Goal: Information Seeking & Learning: Learn about a topic

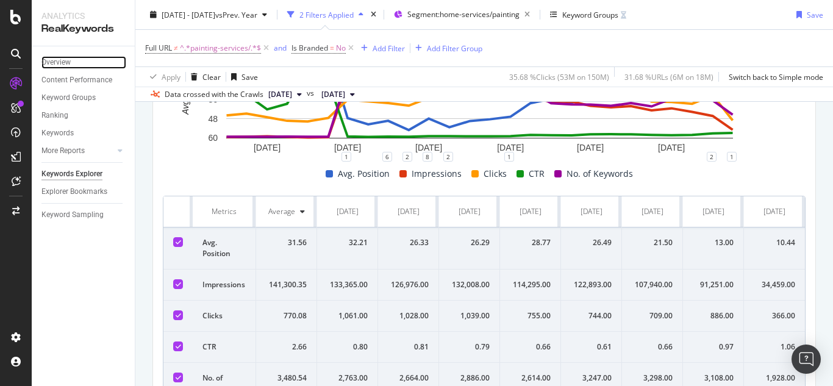
scroll to position [430, 0]
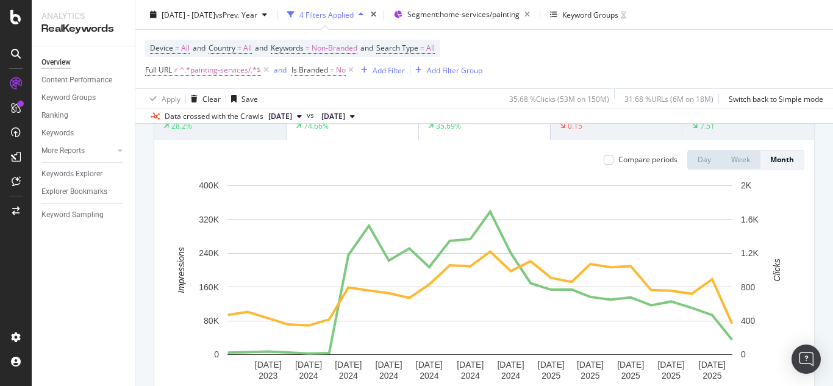
scroll to position [244, 0]
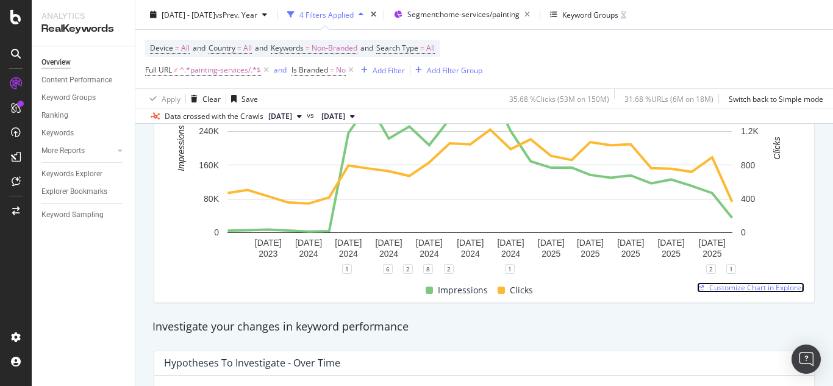
click at [743, 287] on span "Customize Chart in Explorer" at bounding box center [756, 287] width 95 height 10
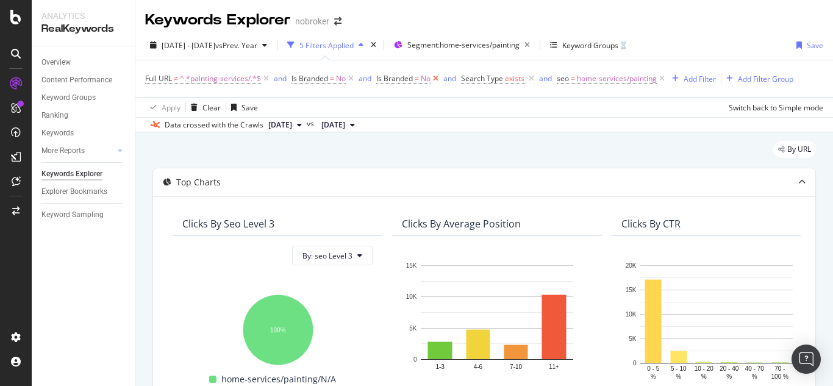
click at [436, 78] on icon at bounding box center [435, 79] width 10 height 12
click at [446, 79] on icon at bounding box center [446, 79] width 10 height 12
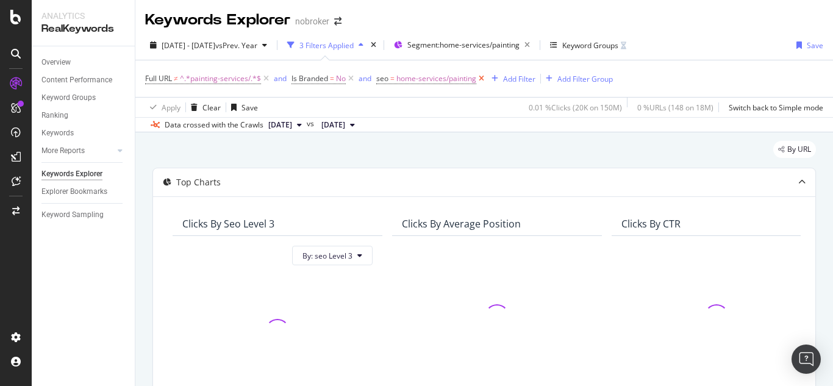
click at [482, 79] on icon at bounding box center [481, 79] width 10 height 12
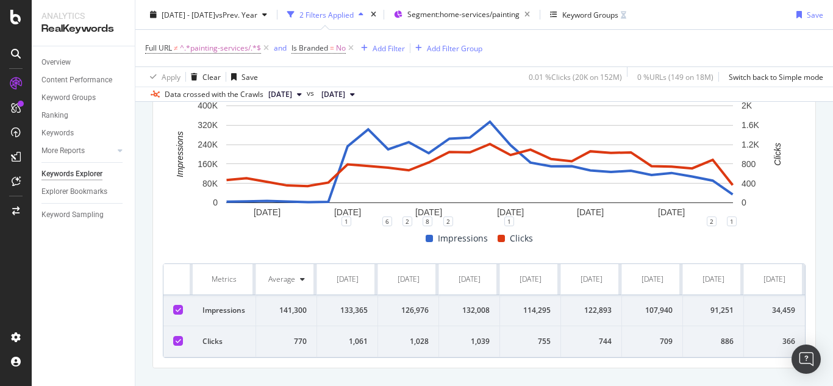
scroll to position [376, 0]
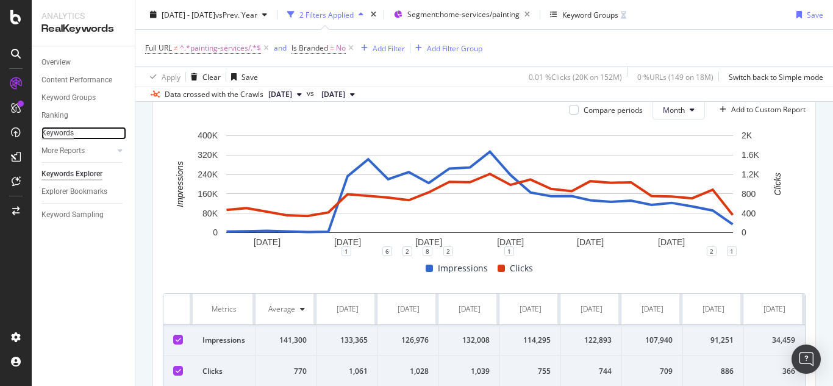
click at [60, 132] on div "Keywords" at bounding box center [57, 133] width 32 height 13
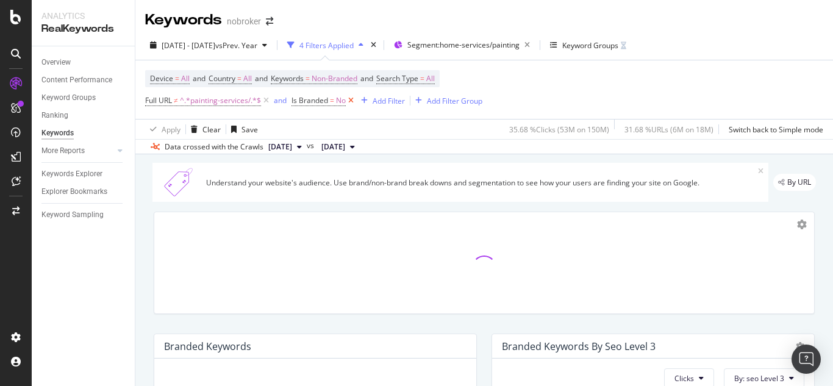
click at [350, 98] on icon at bounding box center [351, 100] width 10 height 12
click at [63, 62] on div "Overview" at bounding box center [55, 62] width 29 height 13
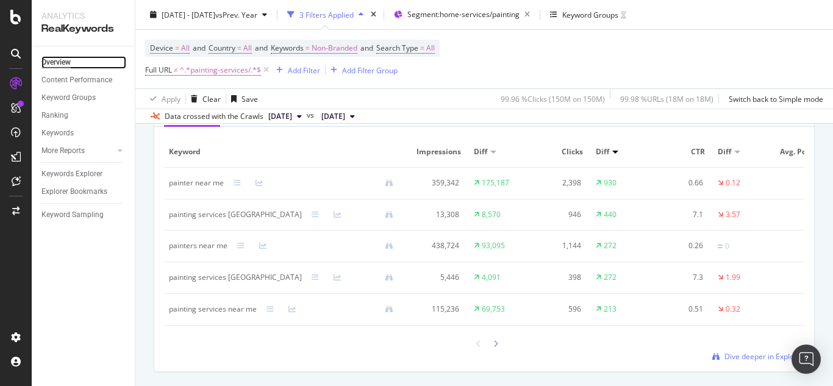
scroll to position [1158, 0]
click at [735, 361] on span "Dive deeper in Explorer" at bounding box center [764, 356] width 80 height 10
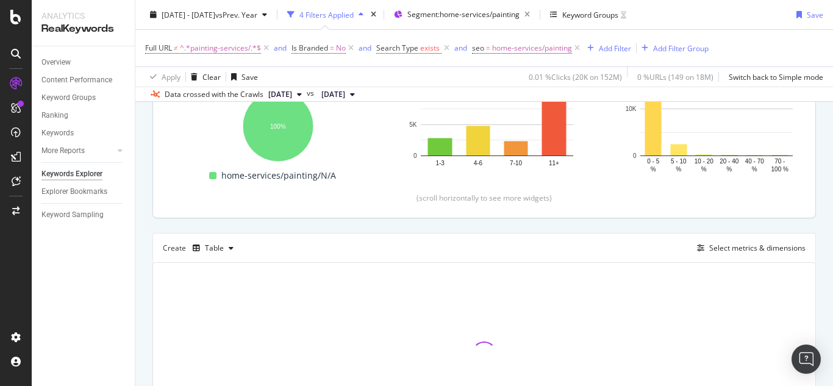
scroll to position [305, 0]
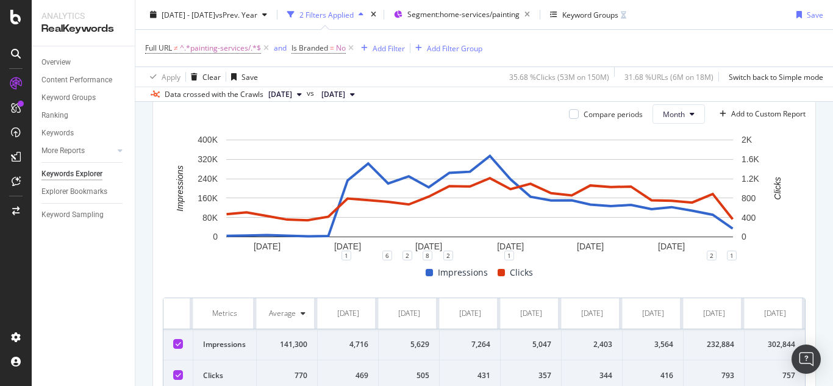
scroll to position [437, 0]
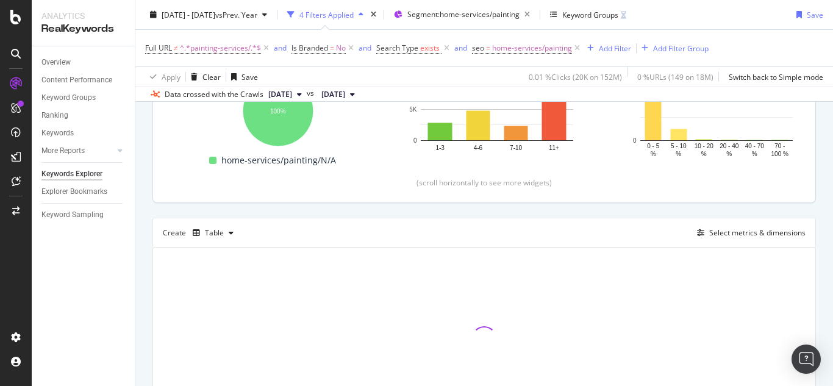
scroll to position [305, 0]
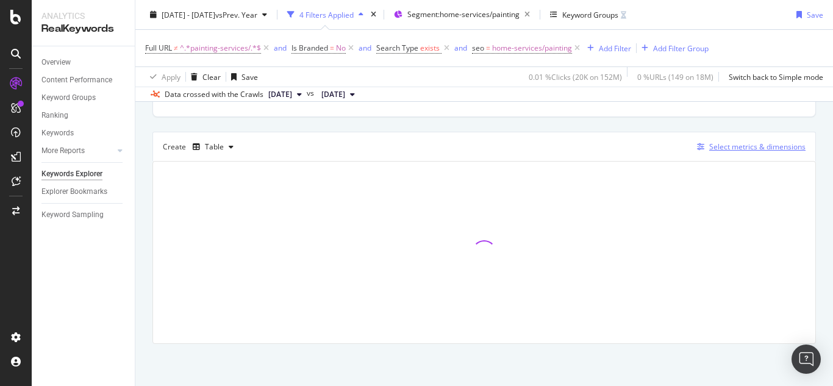
click at [717, 149] on div "Select metrics & dimensions" at bounding box center [757, 146] width 96 height 10
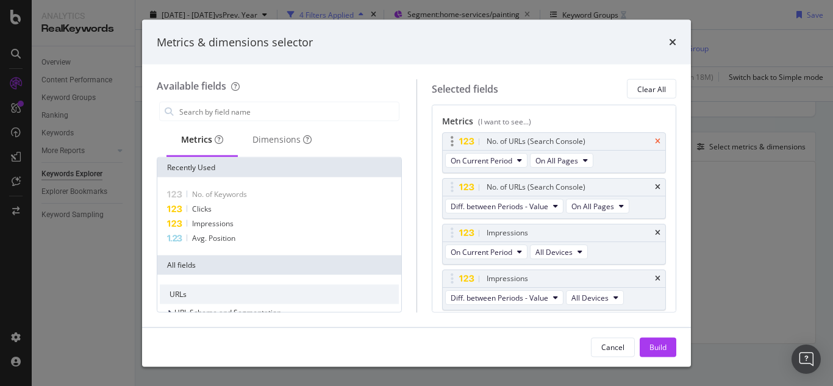
click at [655, 143] on icon "times" at bounding box center [657, 141] width 5 height 7
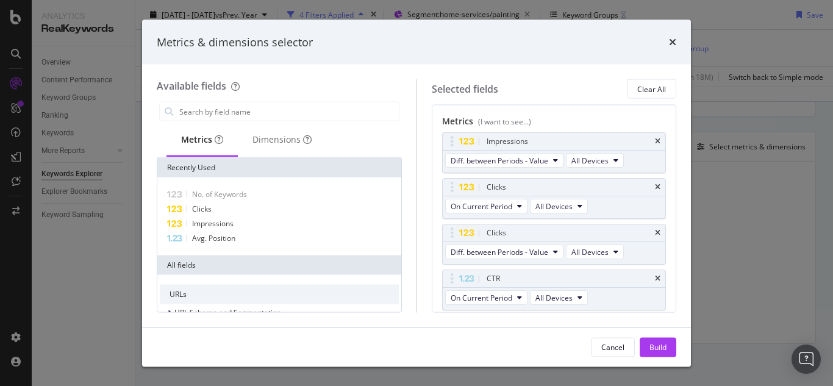
click at [655, 143] on icon "times" at bounding box center [657, 141] width 5 height 7
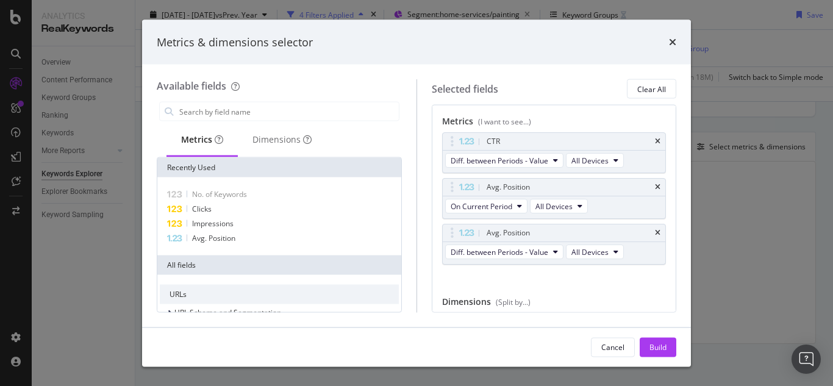
click at [655, 143] on icon "times" at bounding box center [657, 141] width 5 height 7
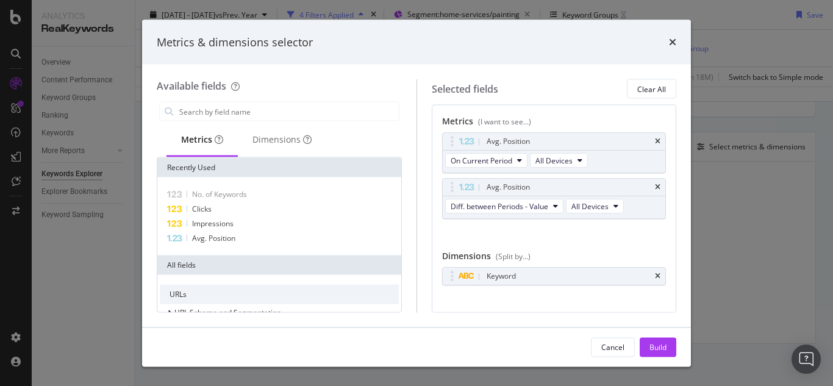
click at [655, 143] on icon "times" at bounding box center [657, 141] width 5 height 7
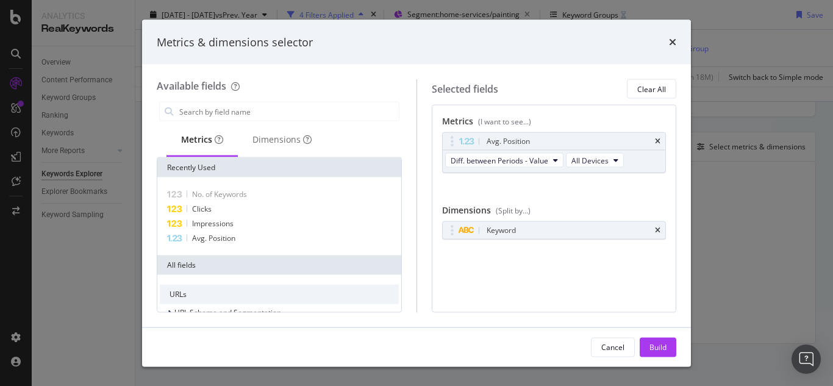
click at [646, 143] on div "Avg. Position" at bounding box center [568, 141] width 169 height 12
click at [656, 140] on icon "times" at bounding box center [657, 141] width 5 height 7
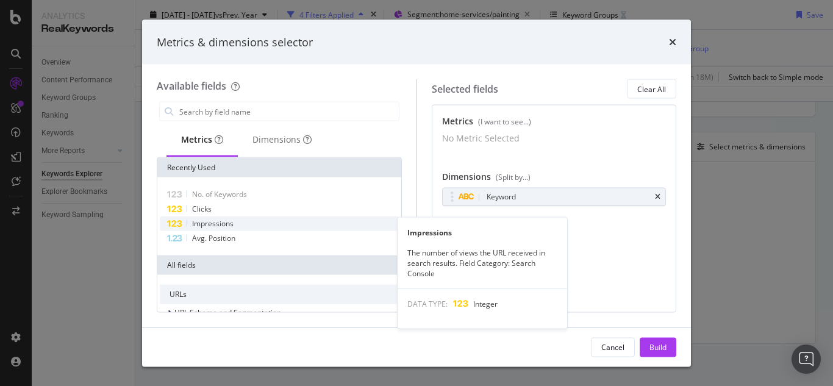
click at [229, 227] on span "Impressions" at bounding box center [212, 223] width 41 height 10
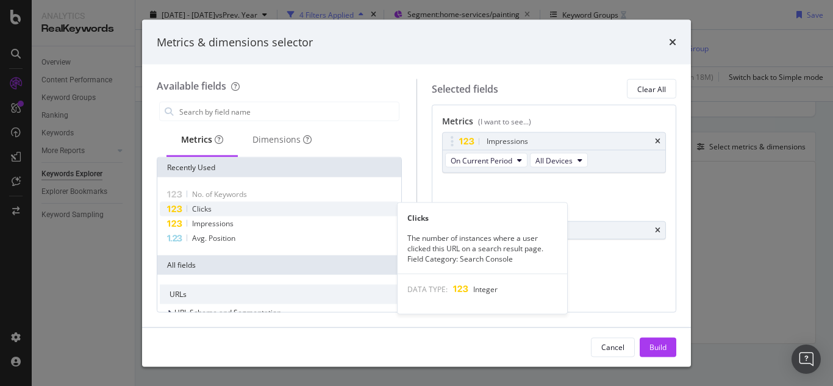
click at [208, 207] on span "Clicks" at bounding box center [202, 209] width 20 height 10
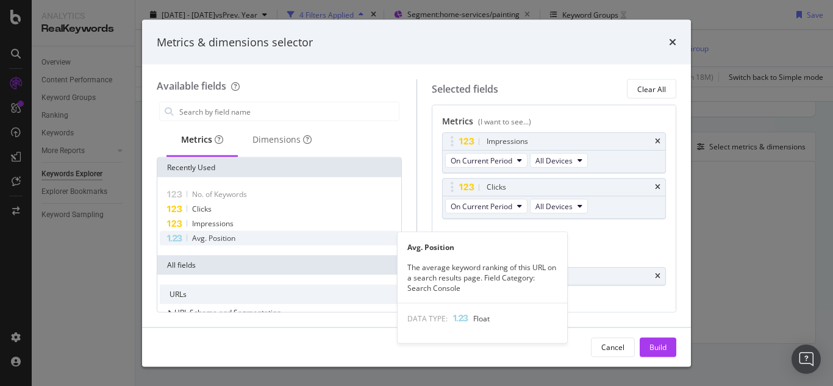
click at [220, 237] on span "Avg. Position" at bounding box center [213, 238] width 43 height 10
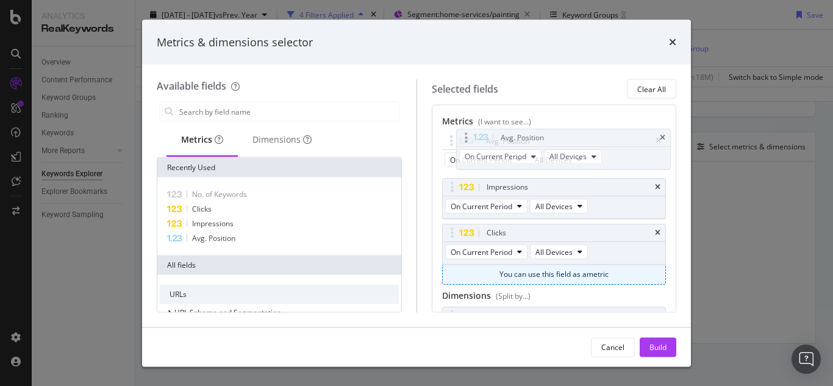
drag, startPoint x: 463, startPoint y: 230, endPoint x: 477, endPoint y: 135, distance: 96.1
click at [477, 135] on body "Analytics RealKeywords Overview Content Performance Keyword Groups Ranking Keyw…" at bounding box center [416, 193] width 833 height 386
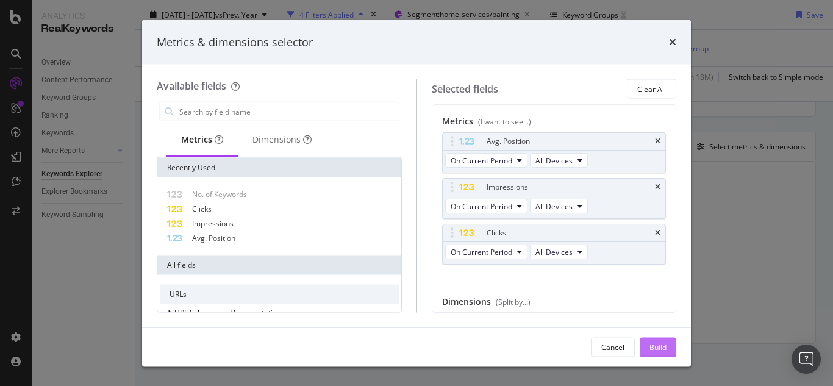
click at [660, 343] on div "Build" at bounding box center [657, 346] width 17 height 10
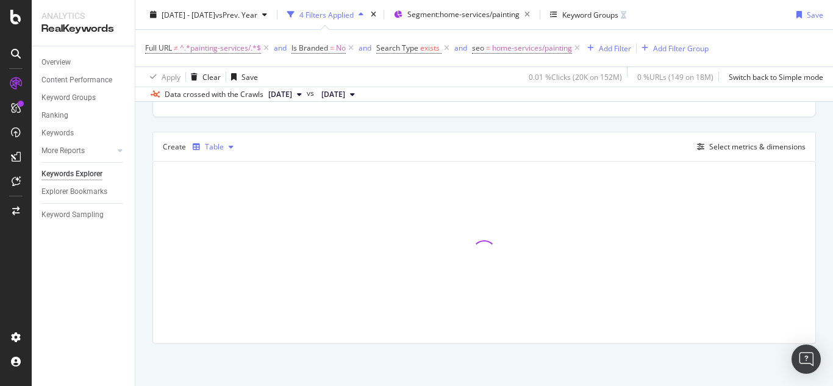
click at [224, 149] on div "button" at bounding box center [231, 146] width 15 height 7
click at [285, 126] on div "Top Charts Clicks By seo Level 3 By: seo Level 3 Hold CTRL while clicking to fi…" at bounding box center [483, 103] width 663 height 481
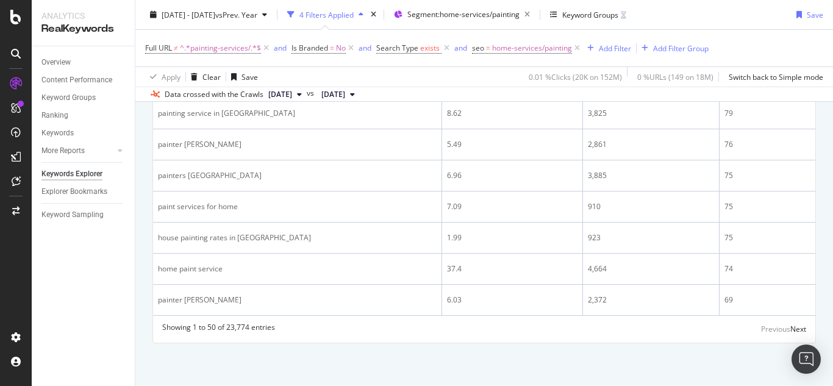
scroll to position [1771, 0]
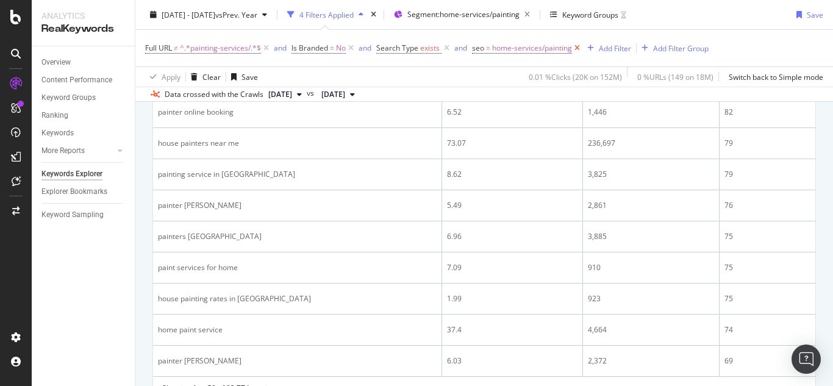
click at [575, 48] on icon at bounding box center [577, 48] width 10 height 12
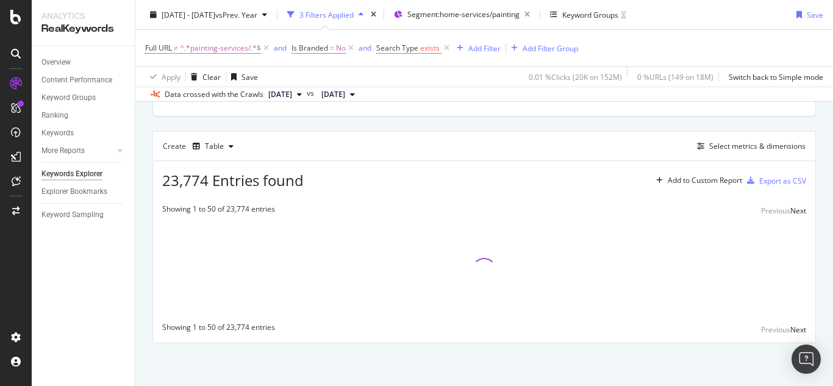
scroll to position [305, 0]
click at [447, 51] on icon at bounding box center [446, 48] width 10 height 12
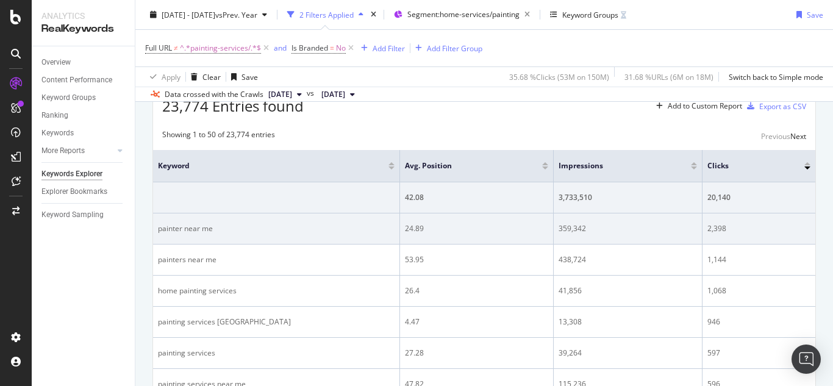
scroll to position [430, 0]
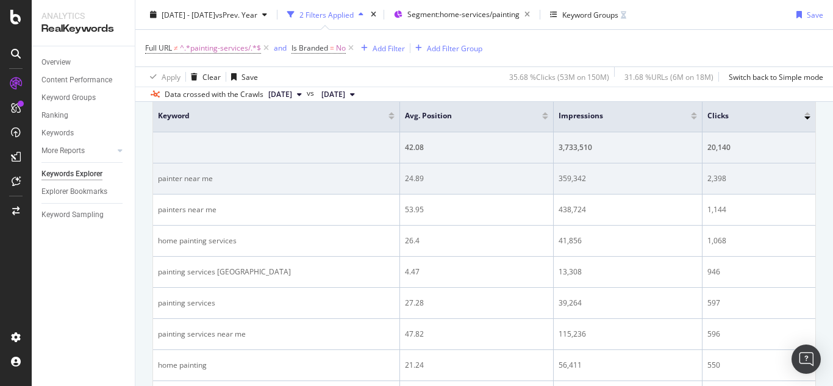
click at [717, 176] on div "2,398" at bounding box center [758, 178] width 103 height 11
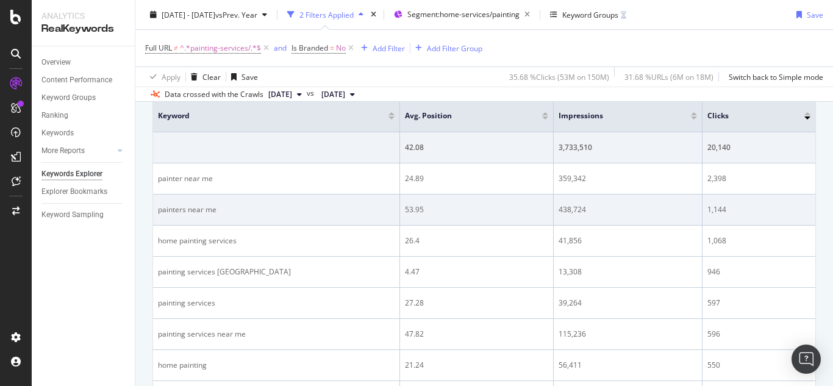
click at [714, 208] on div "1,144" at bounding box center [758, 209] width 103 height 11
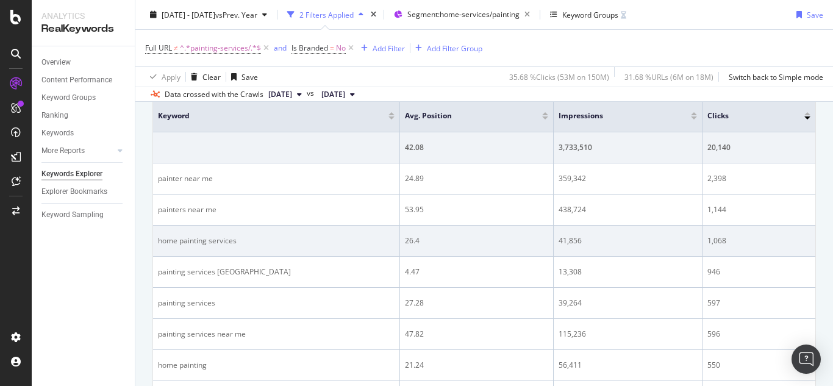
click at [707, 238] on td "1,068" at bounding box center [758, 241] width 113 height 31
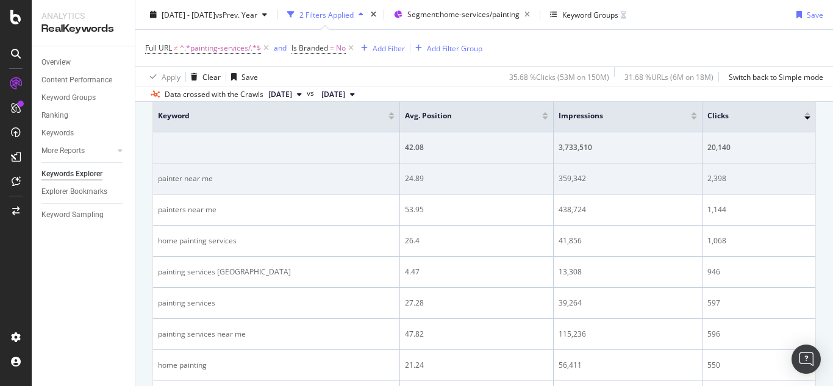
click at [721, 176] on div "2,398" at bounding box center [758, 178] width 103 height 11
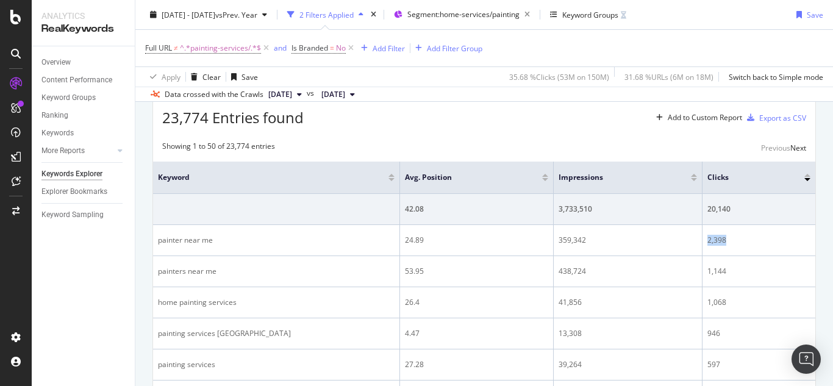
scroll to position [369, 0]
click at [637, 141] on div "Showing 1 to 50 of 23,774 entries Previous Next" at bounding box center [484, 147] width 662 height 15
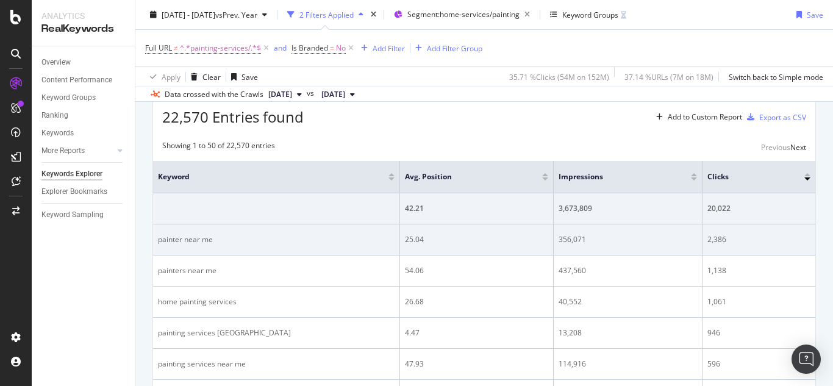
click at [187, 235] on div "painter near me" at bounding box center [276, 239] width 237 height 11
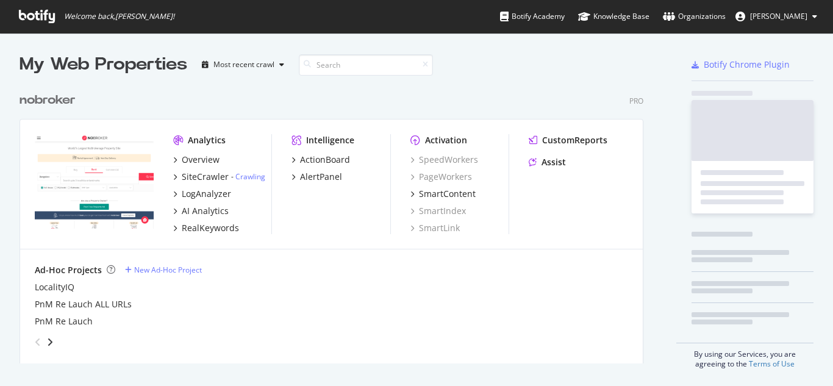
scroll to position [277, 624]
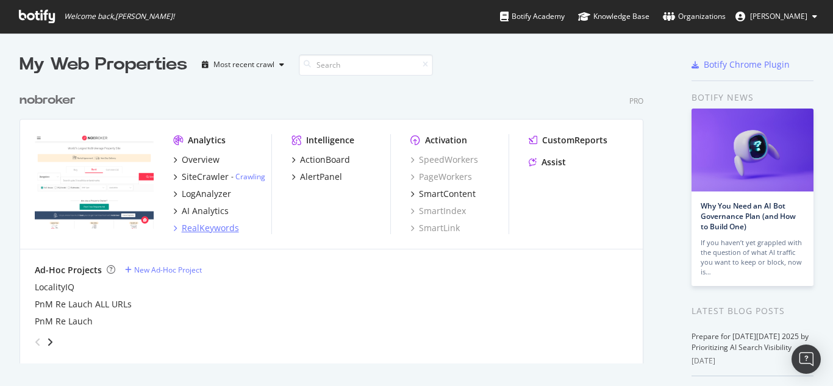
click at [207, 225] on div "RealKeywords" at bounding box center [210, 228] width 57 height 12
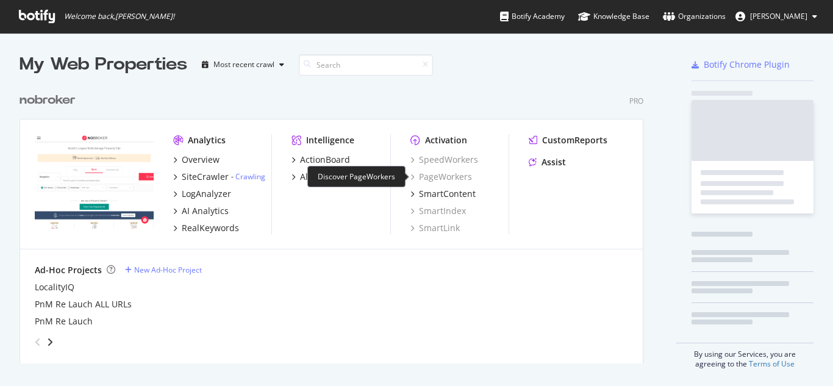
scroll to position [277, 624]
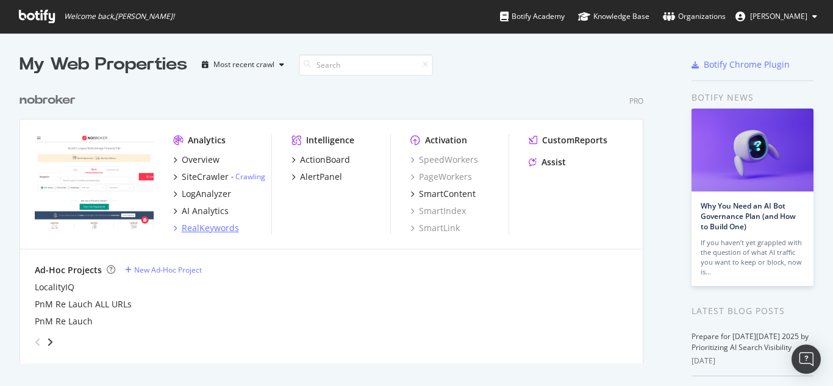
click at [210, 223] on div "RealKeywords" at bounding box center [210, 228] width 57 height 12
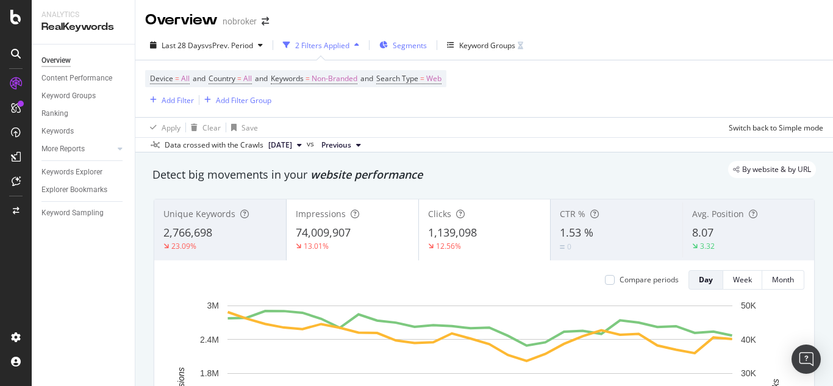
click at [421, 47] on span "Segments" at bounding box center [410, 45] width 34 height 10
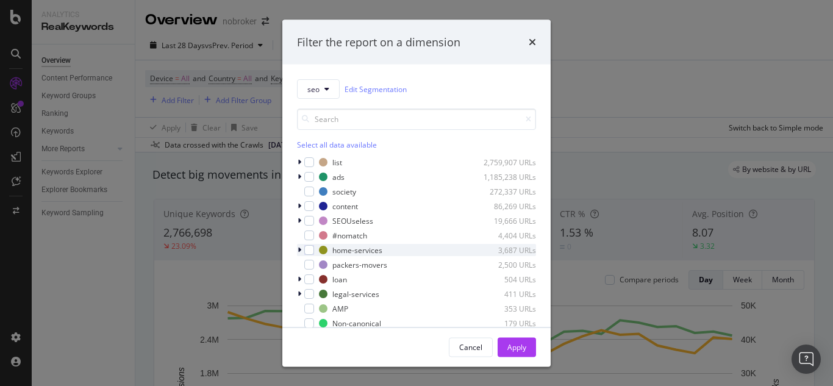
click at [301, 251] on div "modal" at bounding box center [300, 250] width 7 height 12
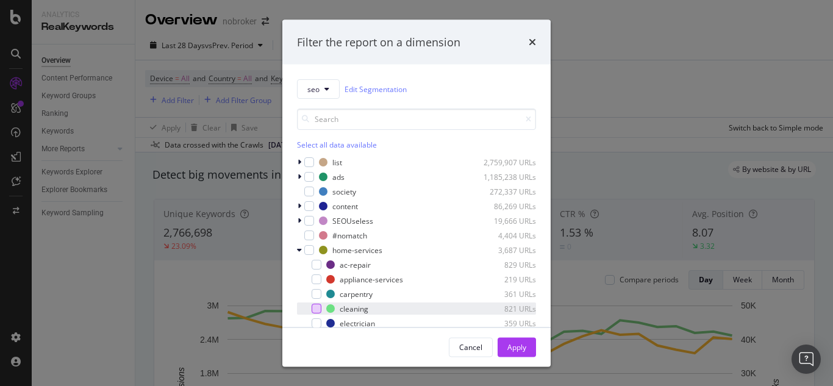
click at [321, 307] on div "modal" at bounding box center [317, 309] width 10 height 10
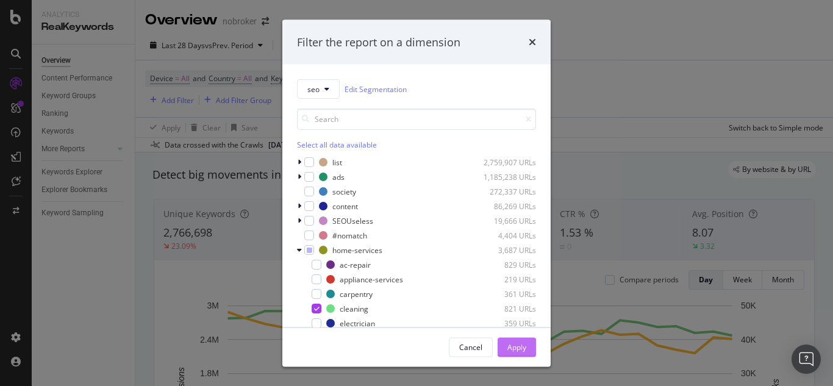
click at [522, 349] on div "Apply" at bounding box center [516, 346] width 19 height 10
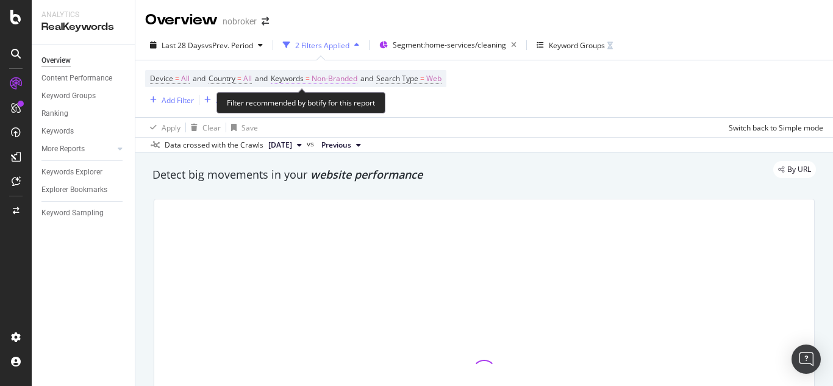
click at [347, 82] on span "Non-Branded" at bounding box center [335, 78] width 46 height 17
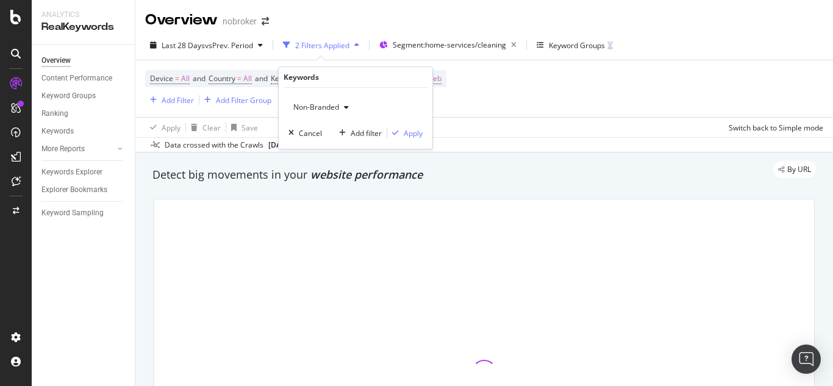
click at [326, 104] on span "Non-Branded" at bounding box center [313, 107] width 51 height 10
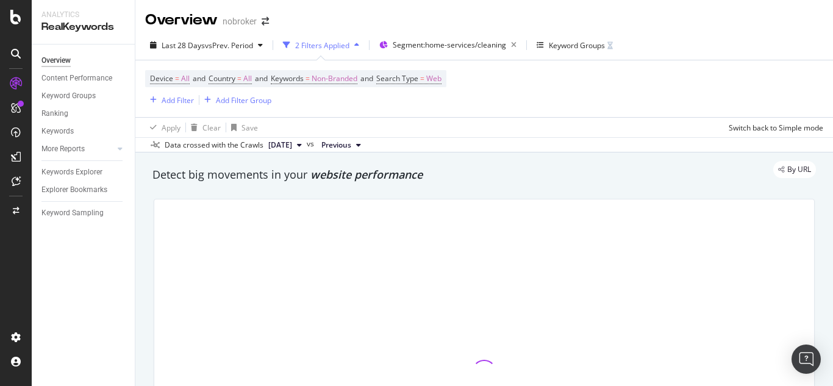
click at [304, 206] on div at bounding box center [484, 371] width 660 height 345
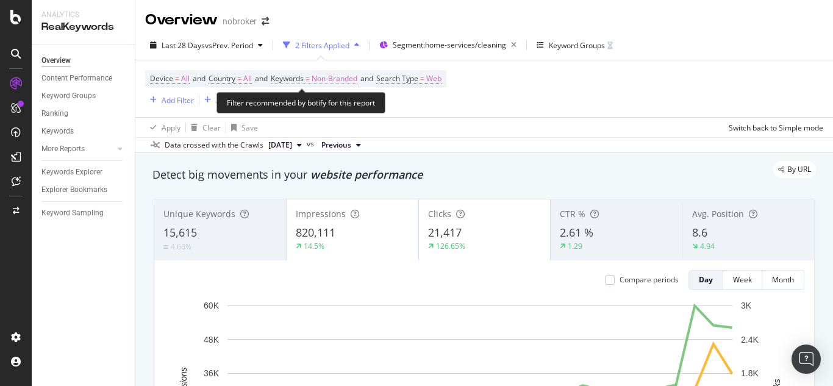
click at [330, 71] on span "Non-Branded" at bounding box center [335, 78] width 46 height 17
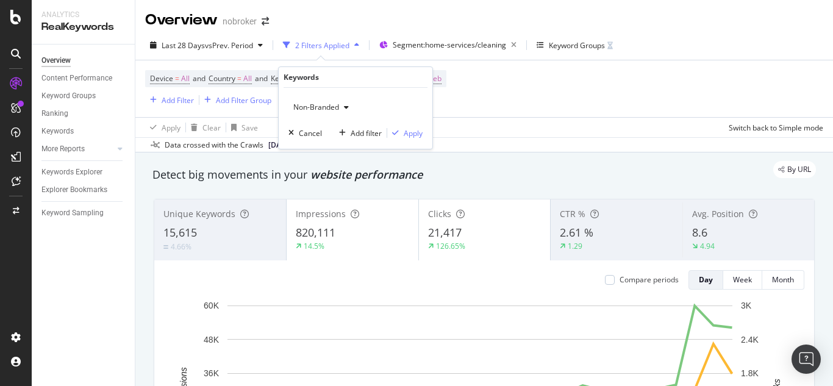
click at [315, 103] on span "Non-Branded" at bounding box center [313, 107] width 51 height 10
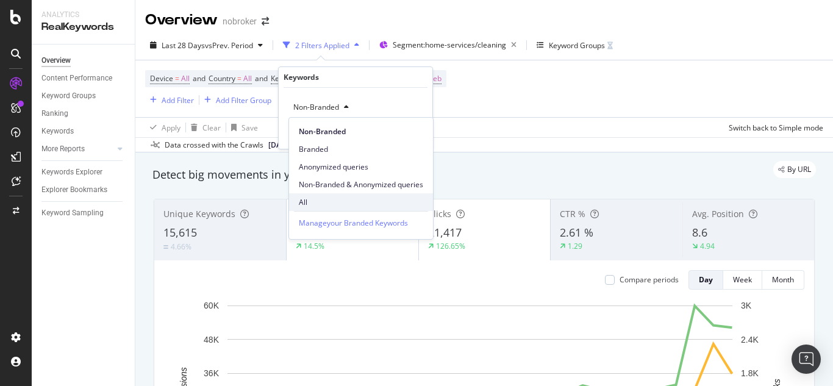
click at [310, 198] on span "All" at bounding box center [361, 202] width 124 height 11
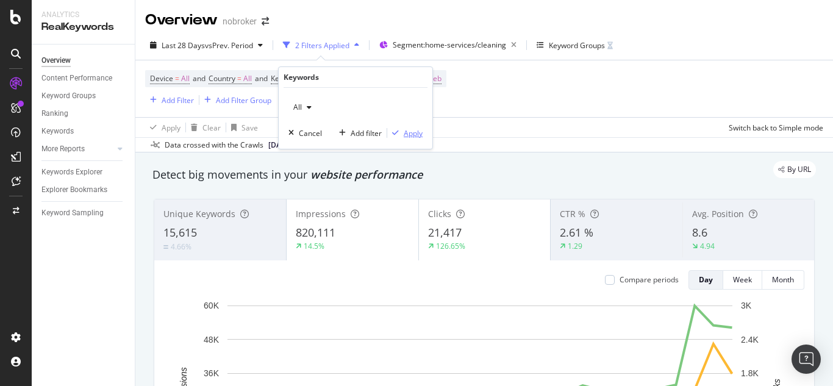
click at [411, 131] on div "Apply" at bounding box center [413, 133] width 19 height 10
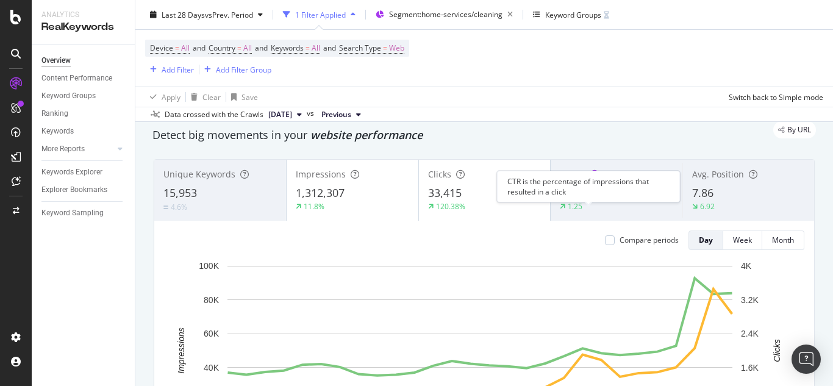
scroll to position [61, 0]
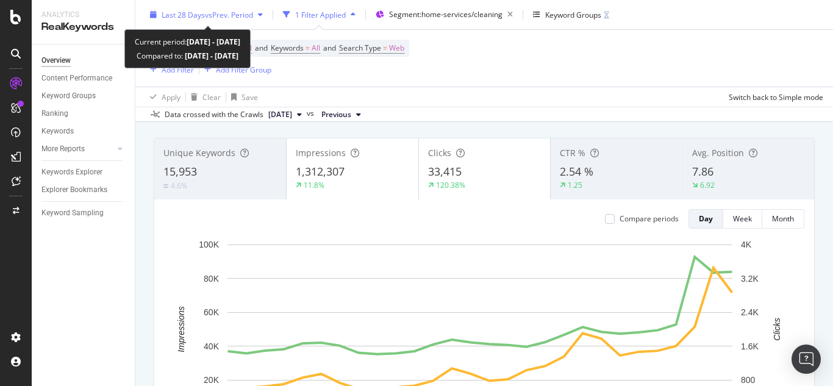
click at [231, 16] on span "vs Prev. Period" at bounding box center [229, 14] width 48 height 10
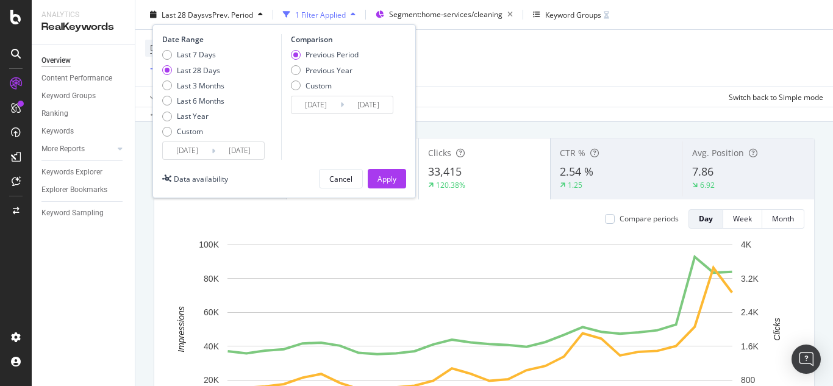
click at [166, 125] on div "Last 7 Days Last 28 Days Last 3 Months Last 6 Months Last Year Custom" at bounding box center [193, 95] width 62 height 92
click at [171, 132] on div "Custom" at bounding box center [167, 131] width 10 height 10
click at [187, 152] on input "2025/09/15" at bounding box center [187, 150] width 49 height 17
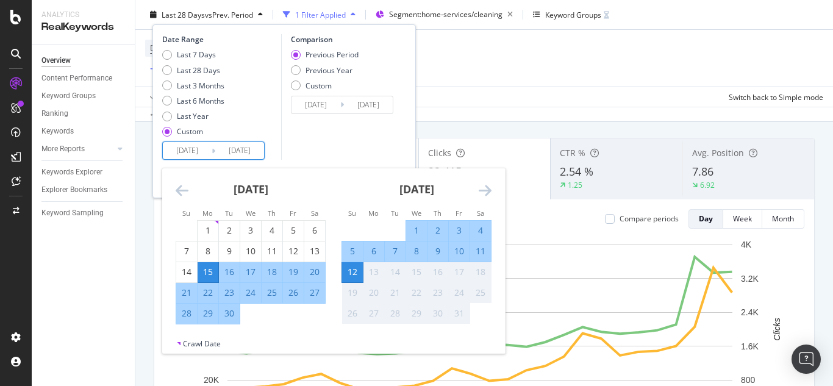
click at [417, 229] on div "1" at bounding box center [416, 230] width 21 height 12
type input "[DATE]"
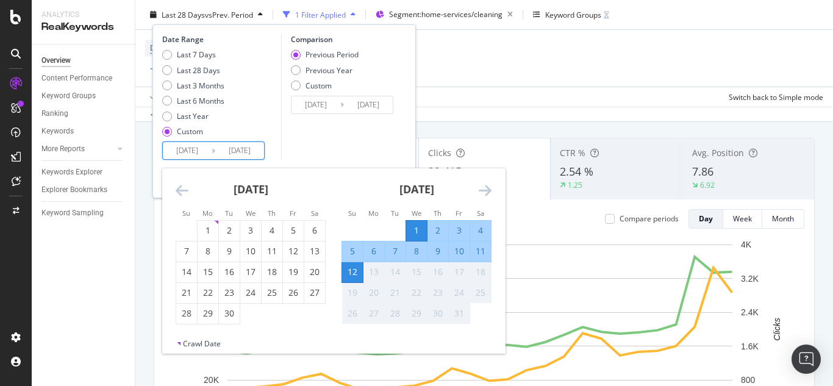
click at [361, 274] on div "12" at bounding box center [352, 272] width 21 height 12
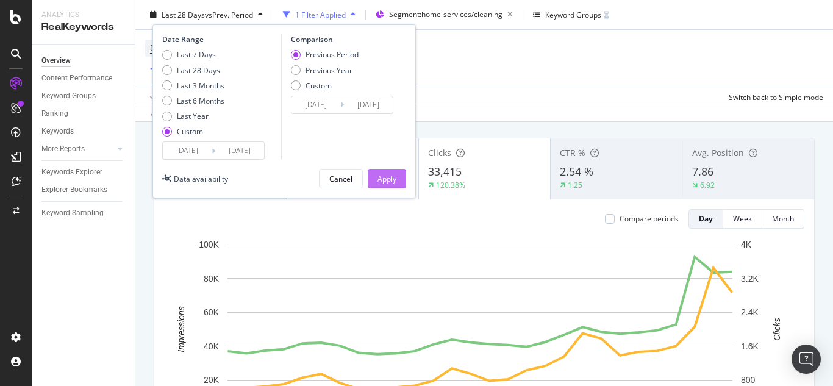
click at [383, 177] on div "Apply" at bounding box center [386, 178] width 19 height 10
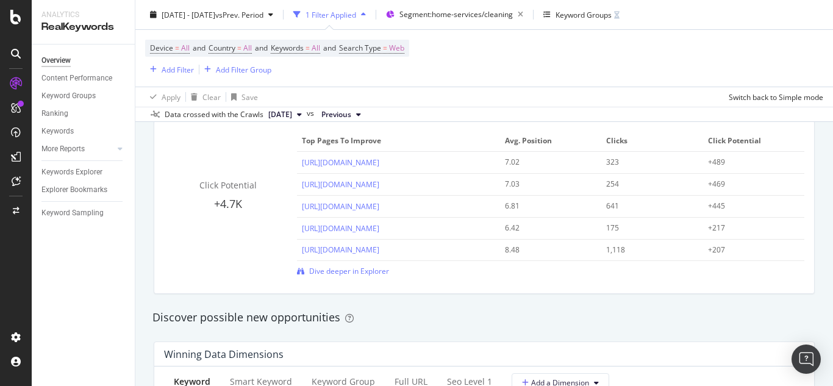
scroll to position [853, 0]
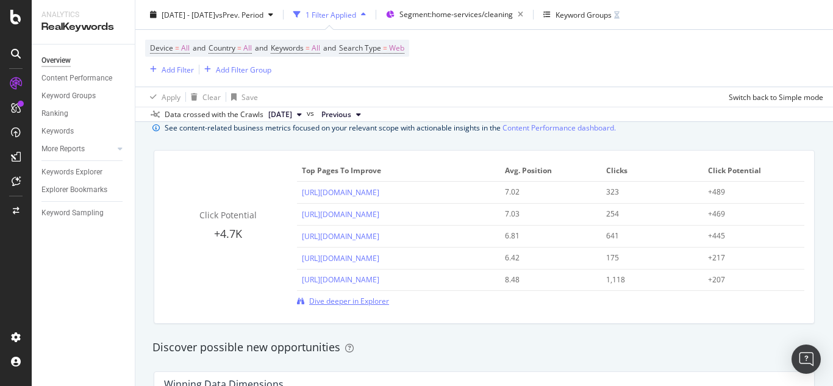
click at [352, 302] on span "Dive deeper in Explorer" at bounding box center [349, 301] width 80 height 10
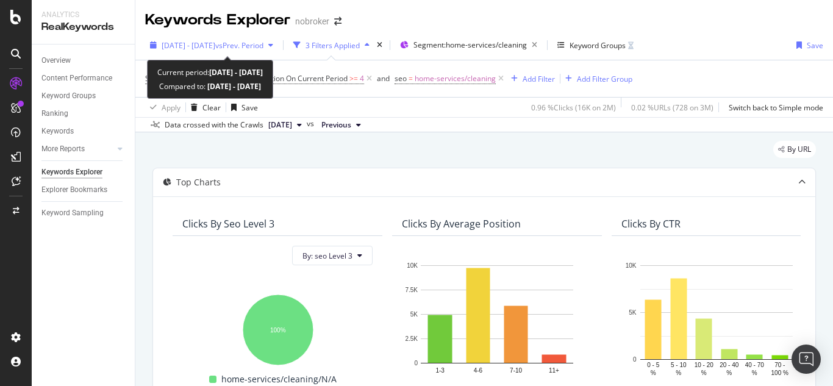
click at [215, 41] on span "[DATE] - [DATE]" at bounding box center [189, 45] width 54 height 10
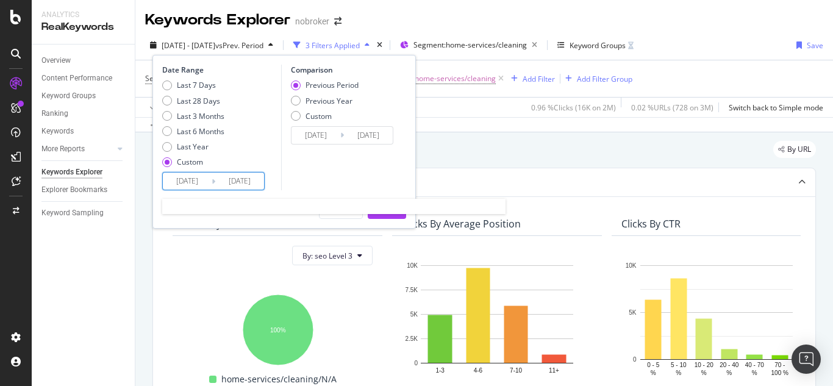
click at [191, 183] on input "[DATE]" at bounding box center [187, 181] width 49 height 17
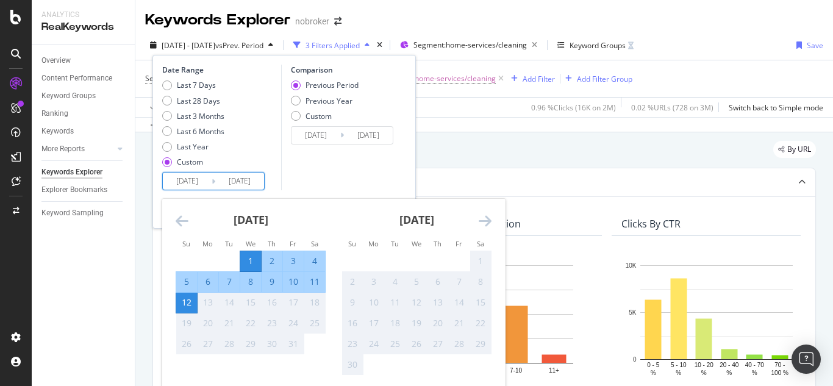
click at [251, 262] on div "1" at bounding box center [250, 261] width 21 height 12
click at [185, 313] on div "19" at bounding box center [186, 323] width 21 height 20
click at [348, 166] on div "Comparison Previous Period Previous Year Custom 2025/09/19 Navigate forward to …" at bounding box center [339, 128] width 116 height 126
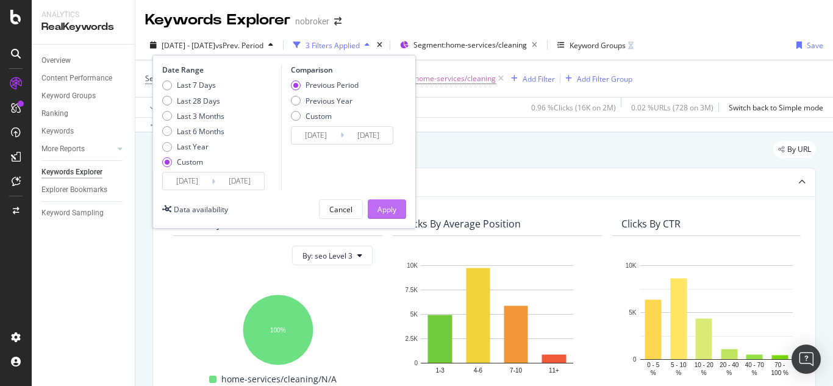
click at [391, 208] on div "Apply" at bounding box center [386, 209] width 19 height 10
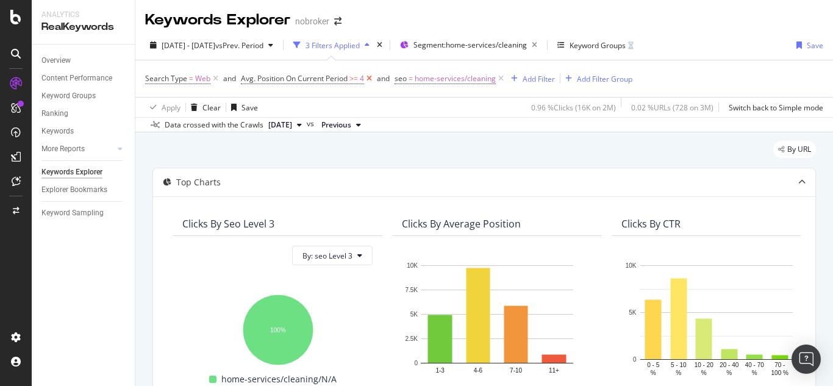
click at [371, 74] on icon at bounding box center [369, 79] width 10 height 12
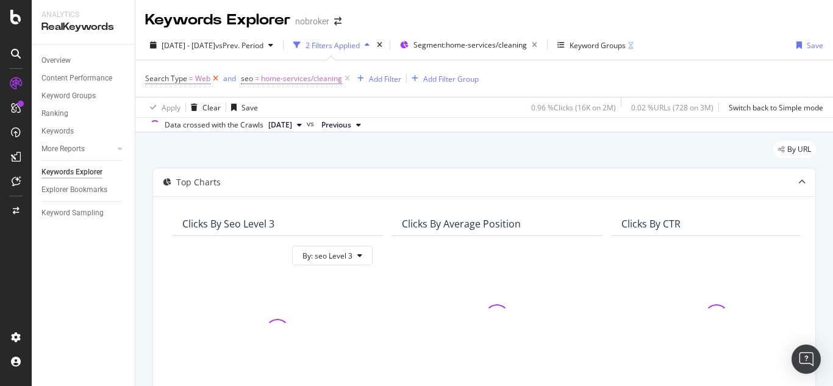
click at [212, 79] on icon at bounding box center [215, 79] width 10 height 12
click at [252, 79] on icon at bounding box center [251, 79] width 10 height 12
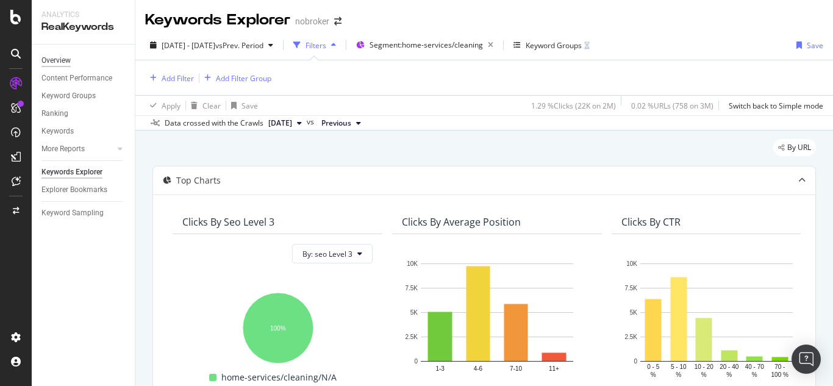
click at [66, 59] on div "Overview" at bounding box center [55, 60] width 29 height 13
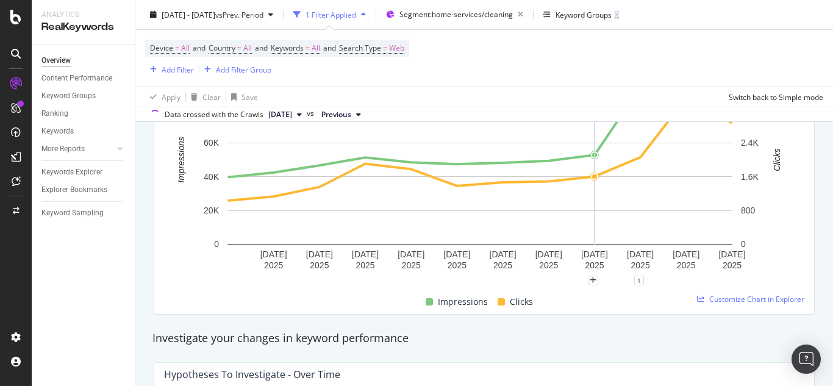
scroll to position [244, 0]
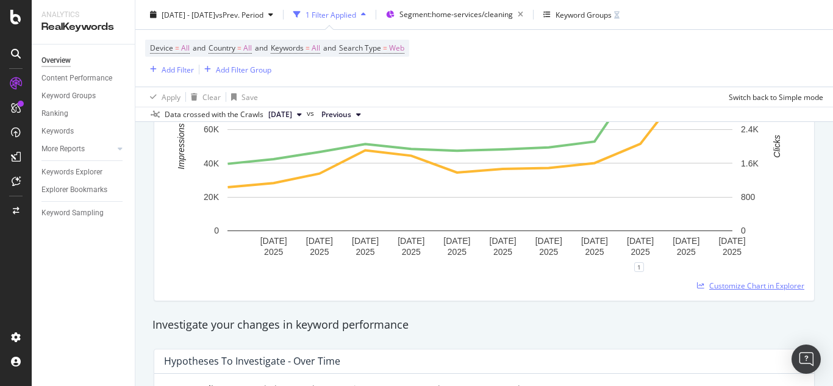
click at [742, 289] on span "Customize Chart in Explorer" at bounding box center [756, 285] width 95 height 10
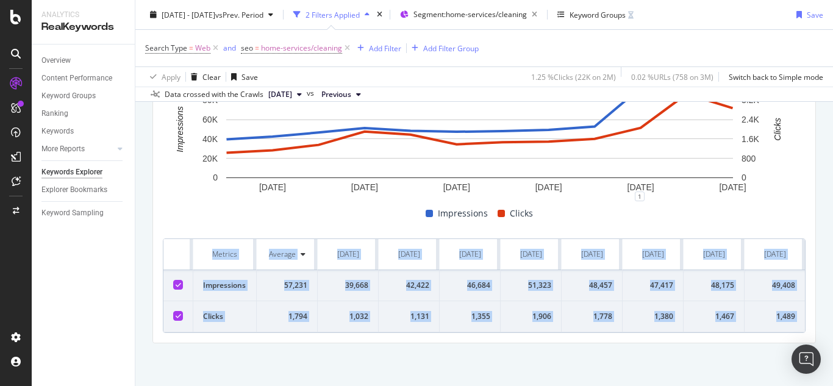
scroll to position [0, 254]
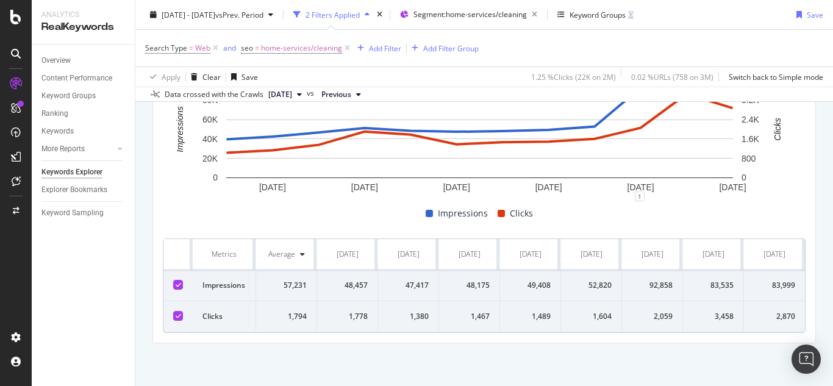
drag, startPoint x: 155, startPoint y: 244, endPoint x: 832, endPoint y: 324, distance: 681.4
click at [832, 324] on div "Keywords Explorer nobroker 2025 Oct. 1st - Oct. 12th vs Prev. Period 2 Filters …" at bounding box center [483, 193] width 697 height 386
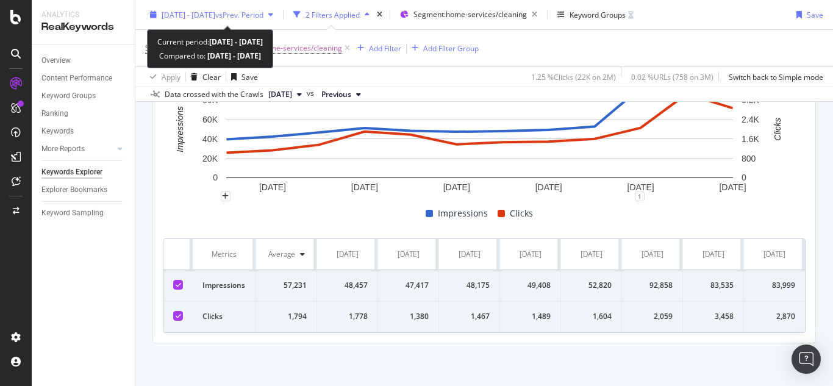
click at [200, 12] on span "[DATE] - [DATE]" at bounding box center [189, 14] width 54 height 10
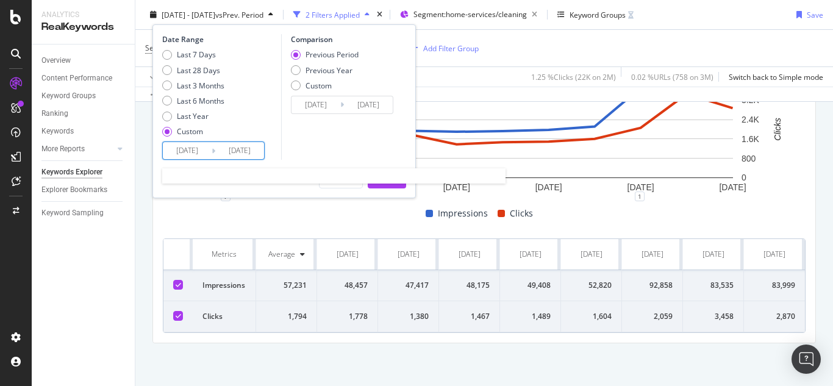
click at [188, 150] on input "[DATE]" at bounding box center [187, 150] width 49 height 17
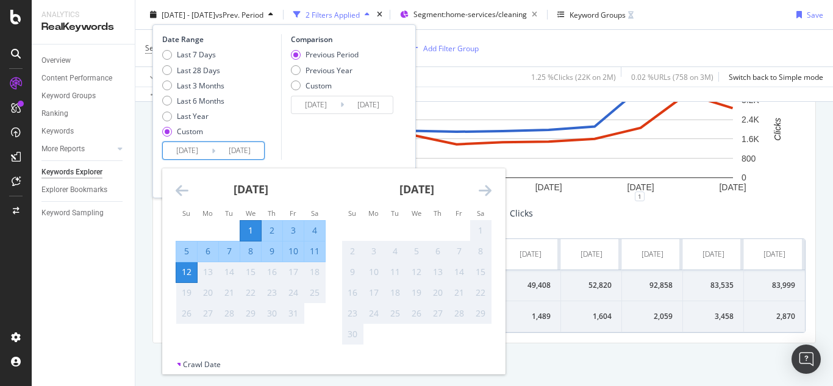
click at [179, 194] on icon "Move backward to switch to the previous month." at bounding box center [182, 190] width 13 height 15
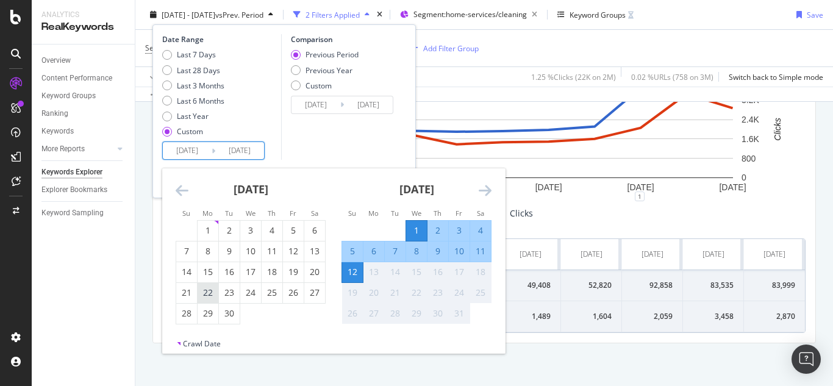
click at [206, 293] on div "22" at bounding box center [208, 293] width 21 height 12
type input "2025/09/22"
type input "2025/09/01"
type input "2025/09/21"
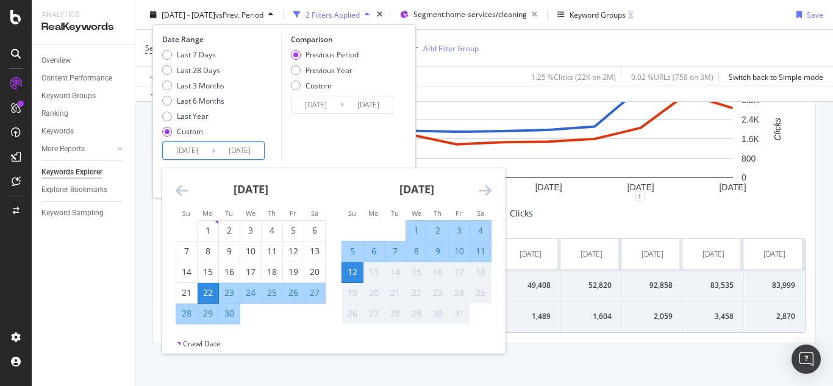
click at [355, 272] on div "12" at bounding box center [352, 272] width 21 height 12
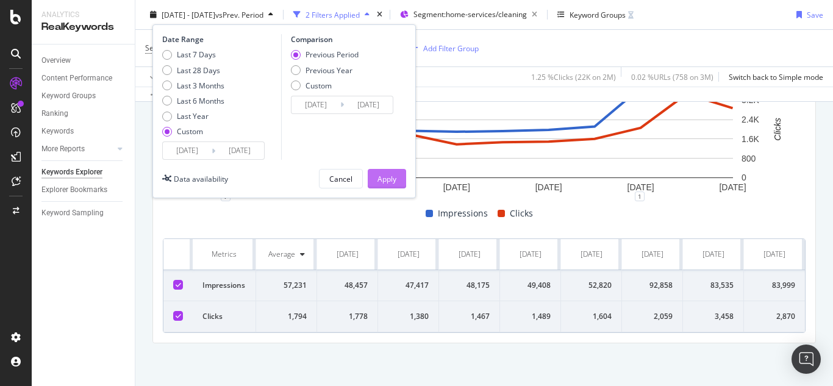
click at [391, 179] on div "Apply" at bounding box center [386, 178] width 19 height 10
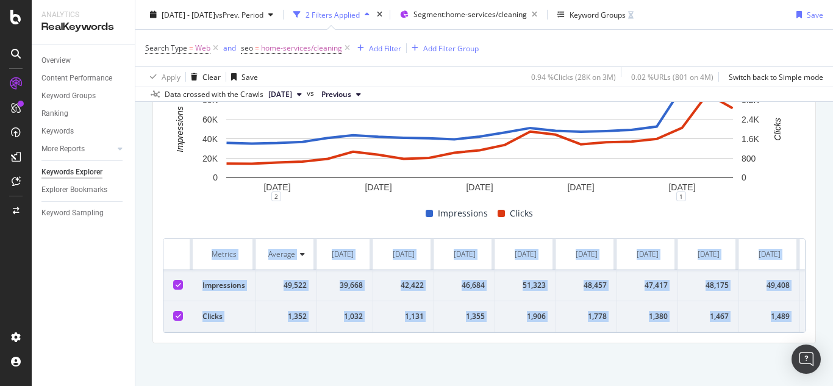
scroll to position [0, 802]
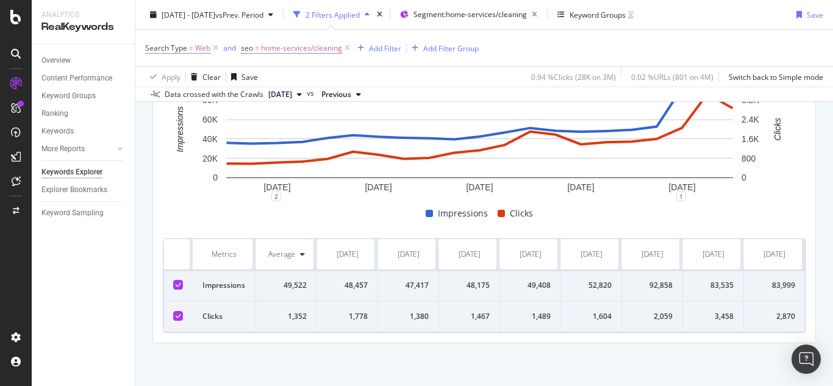
drag, startPoint x: 157, startPoint y: 253, endPoint x: 832, endPoint y: 315, distance: 678.2
click at [832, 315] on div "Keywords Explorer nobroker 2025 Sep. 22nd - Oct. 12th vs Prev. Period 2 Filters…" at bounding box center [483, 193] width 697 height 386
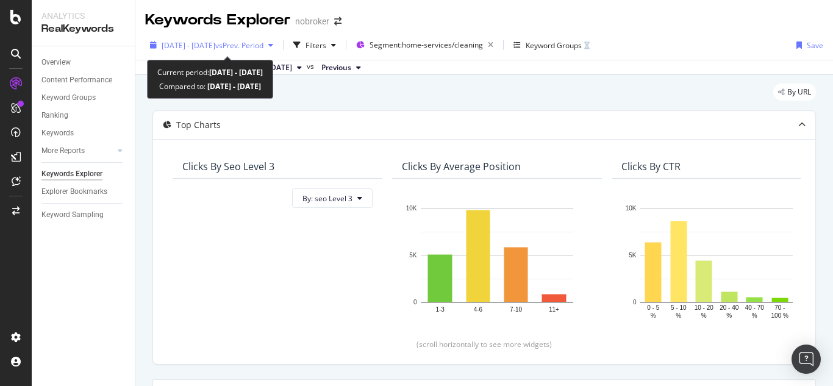
click at [215, 48] on span "[DATE] - [DATE]" at bounding box center [189, 45] width 54 height 10
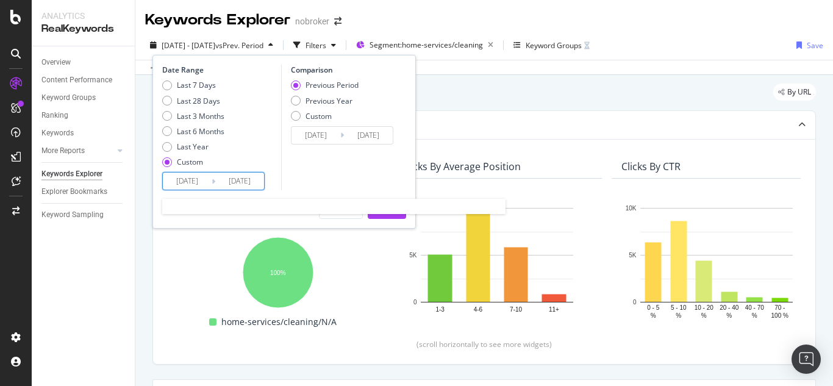
click at [194, 185] on input "[DATE]" at bounding box center [187, 181] width 49 height 17
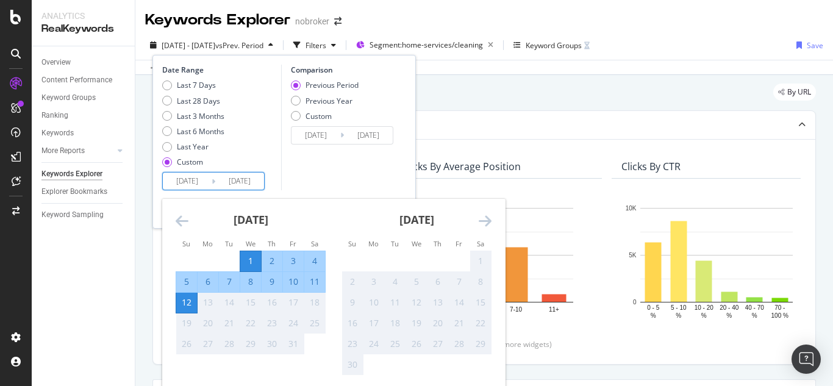
click at [179, 225] on icon "Move backward to switch to the previous month." at bounding box center [182, 220] width 13 height 15
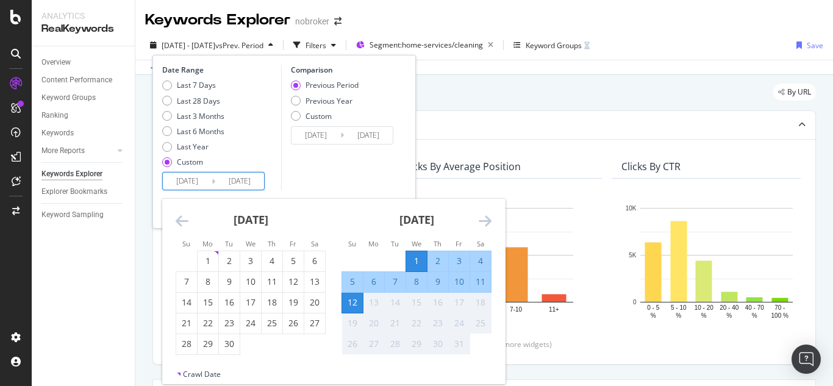
click at [179, 225] on icon "Move backward to switch to the previous month." at bounding box center [182, 220] width 13 height 15
click at [178, 224] on icon "Move backward to switch to the previous month." at bounding box center [182, 220] width 13 height 15
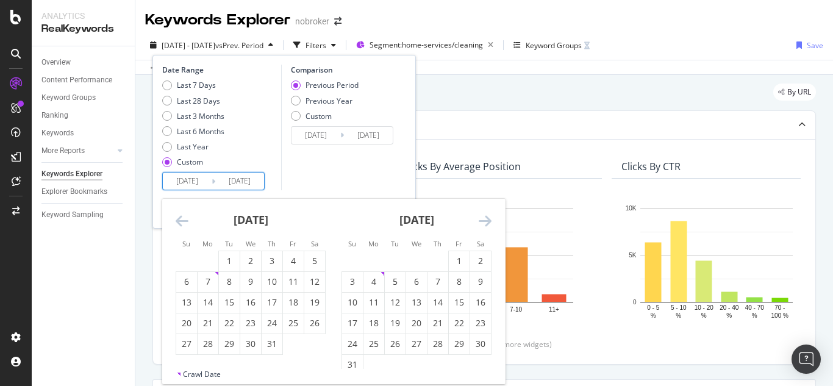
click at [177, 224] on icon "Move backward to switch to the previous month." at bounding box center [182, 220] width 13 height 15
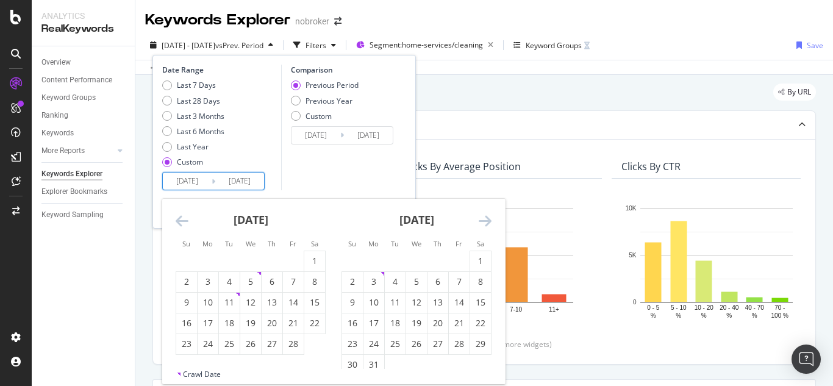
click at [177, 224] on icon "Move backward to switch to the previous month." at bounding box center [182, 220] width 13 height 15
click at [274, 260] on div "3" at bounding box center [272, 261] width 21 height 12
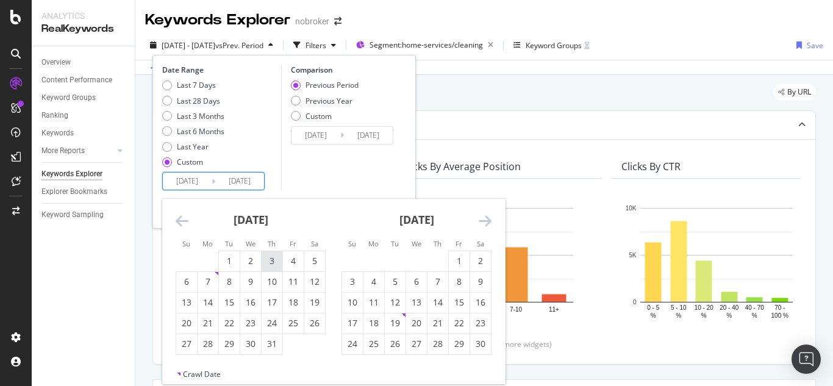
type input "[DATE]"
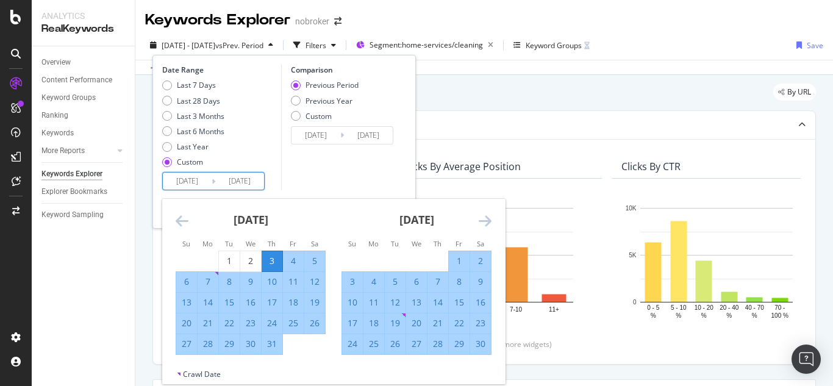
click at [269, 346] on div "31" at bounding box center [272, 344] width 21 height 12
type input "[DATE]"
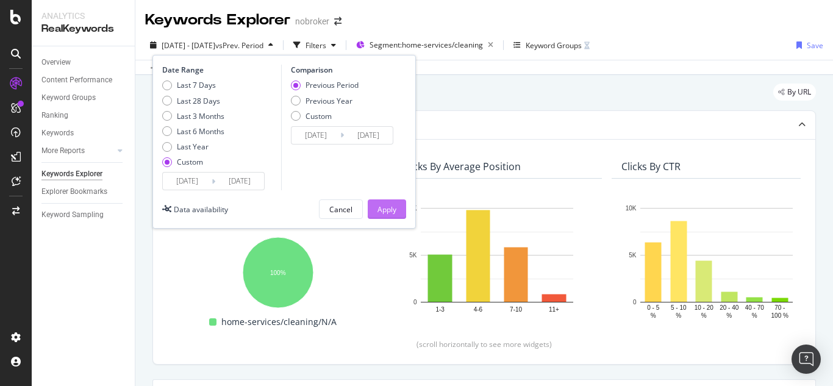
click at [384, 205] on div "Apply" at bounding box center [386, 209] width 19 height 10
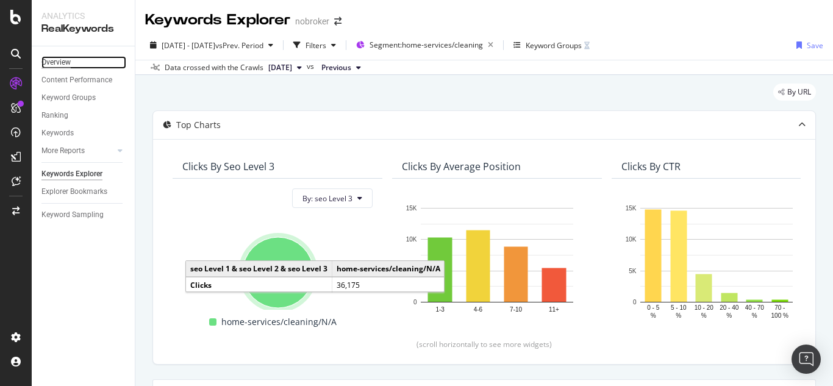
click at [57, 64] on div "Overview" at bounding box center [55, 62] width 29 height 13
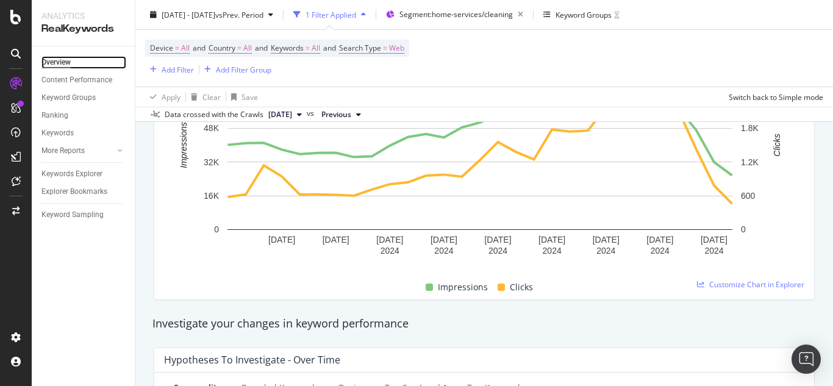
scroll to position [244, 0]
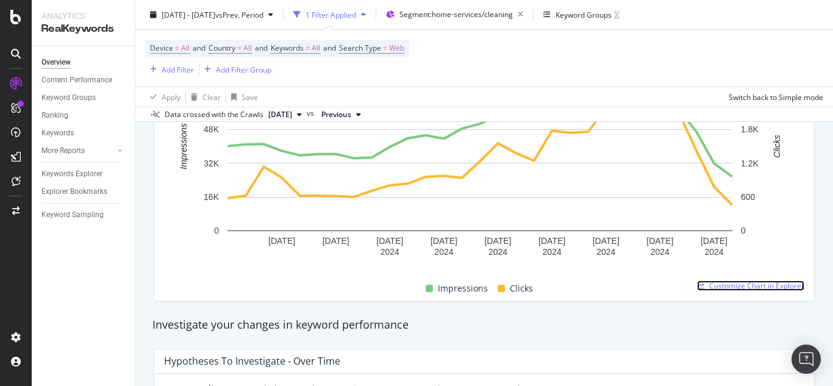
click at [752, 286] on span "Customize Chart in Explorer" at bounding box center [756, 285] width 95 height 10
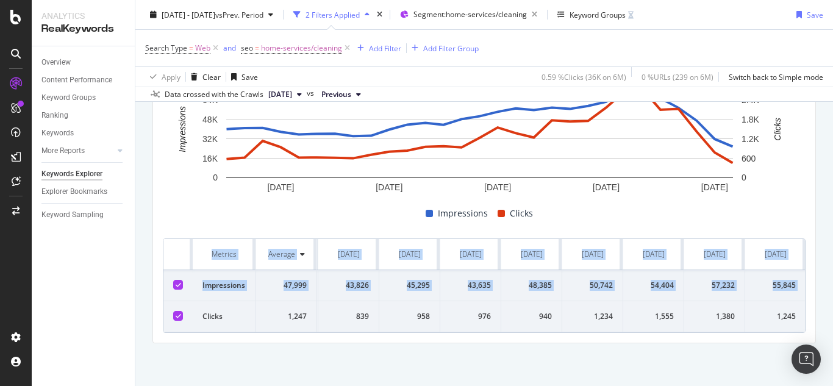
scroll to position [0, 1290]
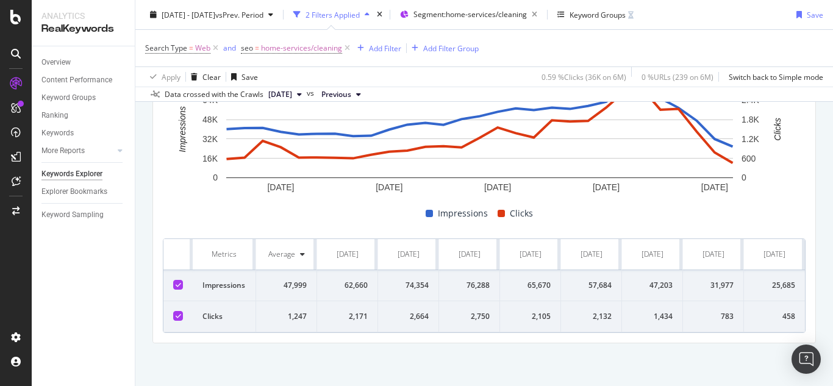
drag, startPoint x: 157, startPoint y: 244, endPoint x: 832, endPoint y: 291, distance: 677.0
click at [832, 291] on div "Keywords Explorer nobroker [DATE] - [DATE] vs Prev. Period 2 Filters Applied Se…" at bounding box center [483, 193] width 697 height 386
